Goal: Task Accomplishment & Management: Use online tool/utility

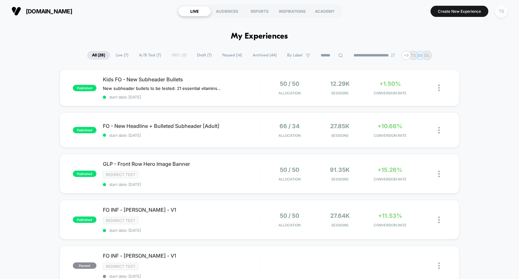
click at [504, 12] on div "TS" at bounding box center [501, 11] width 12 height 12
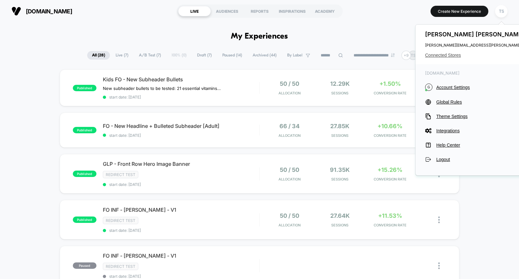
click at [439, 53] on span "Connected Stores" at bounding box center [488, 55] width 127 height 5
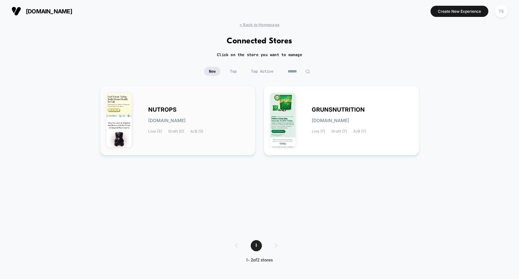
click at [187, 115] on div "NUTROPS [DOMAIN_NAME] Live (3) Draft (0) A/B (2)" at bounding box center [198, 121] width 101 height 26
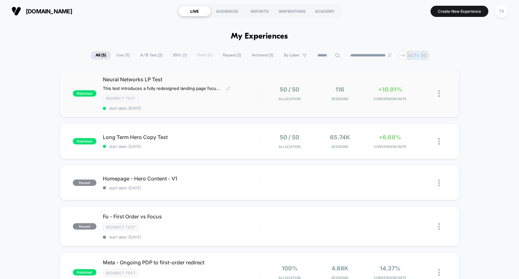
click at [203, 95] on div "Redirect Test" at bounding box center [181, 98] width 156 height 7
click at [226, 137] on span "Long Term Hero Copy Test Click to edit experience details" at bounding box center [181, 137] width 156 height 6
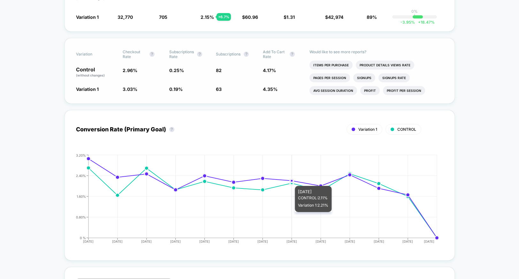
scroll to position [167, 0]
